Goal: Navigation & Orientation: Go to known website

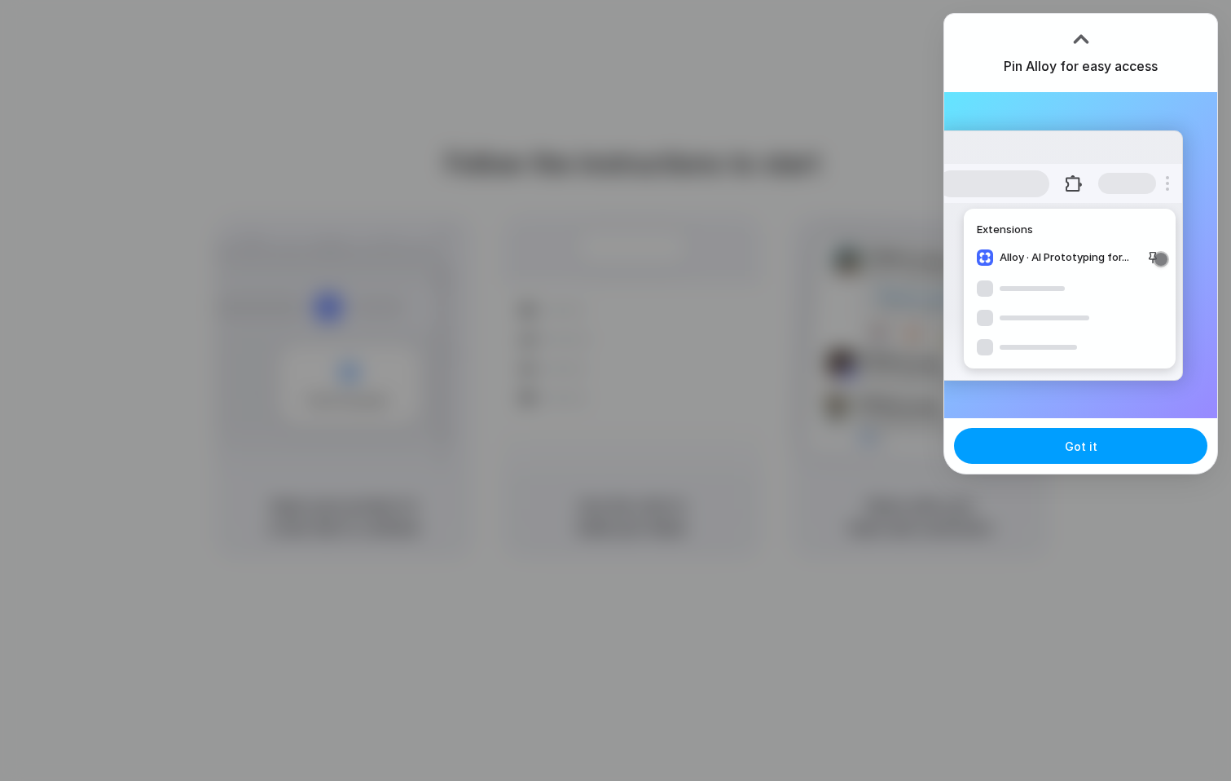
click at [1081, 450] on span "Got it" at bounding box center [1081, 446] width 33 height 17
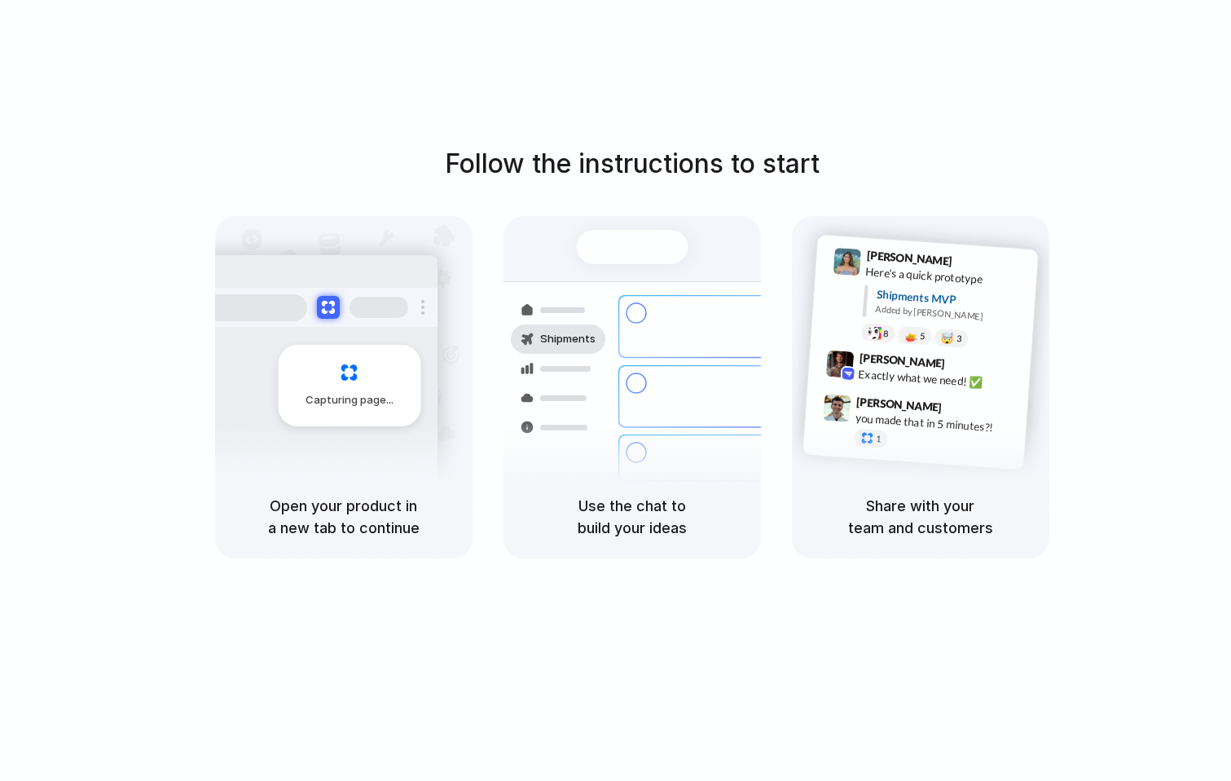
click at [667, 179] on h1 "Follow the instructions to start" at bounding box center [632, 163] width 375 height 39
drag, startPoint x: 450, startPoint y: 322, endPoint x: 450, endPoint y: 311, distance: 10.6
click at [460, 349] on div "Capturing page" at bounding box center [343, 345] width 257 height 259
